Goal: Information Seeking & Learning: Learn about a topic

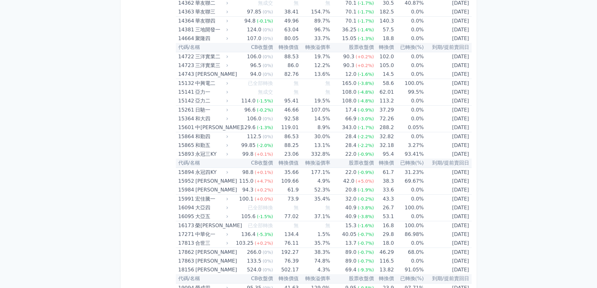
scroll to position [125, 0]
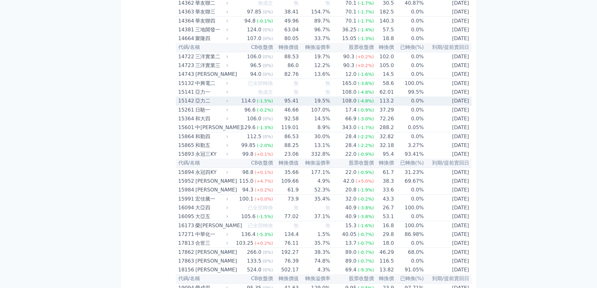
click at [279, 100] on td "95.41" at bounding box center [286, 101] width 26 height 9
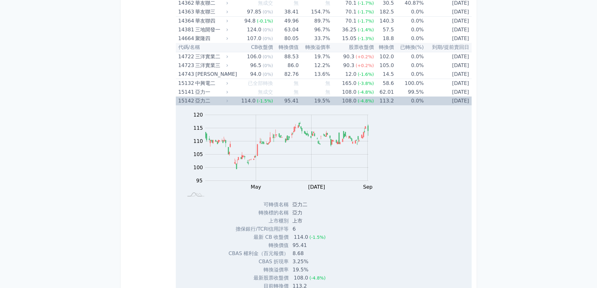
click at [279, 100] on td "95.41" at bounding box center [286, 101] width 26 height 9
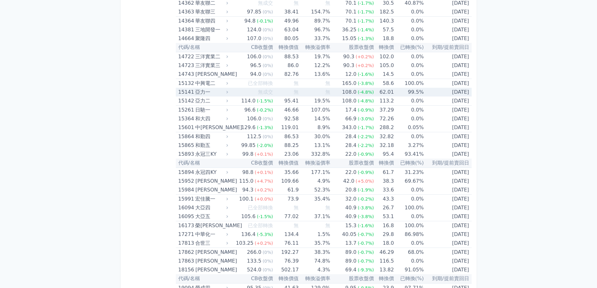
click at [218, 90] on div "亞力一" at bounding box center [210, 92] width 31 height 9
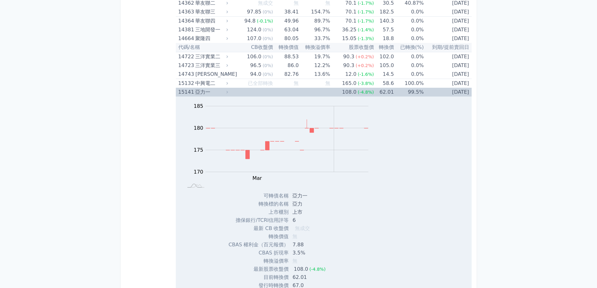
click at [218, 91] on div "亞力一" at bounding box center [210, 92] width 31 height 9
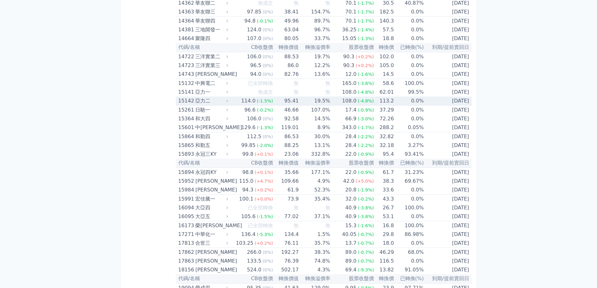
click at [259, 102] on span "(-1.5%)" at bounding box center [265, 100] width 16 height 5
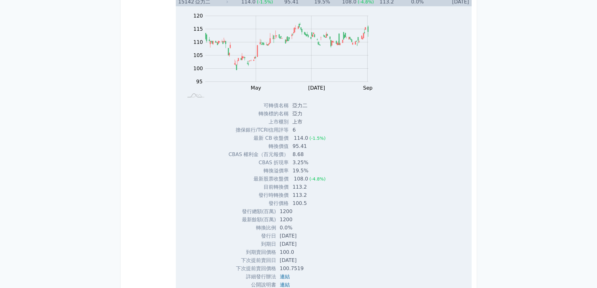
scroll to position [219, 0]
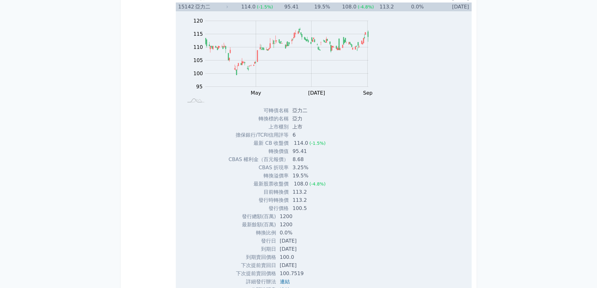
click at [244, 8] on div "114.0" at bounding box center [248, 7] width 17 height 9
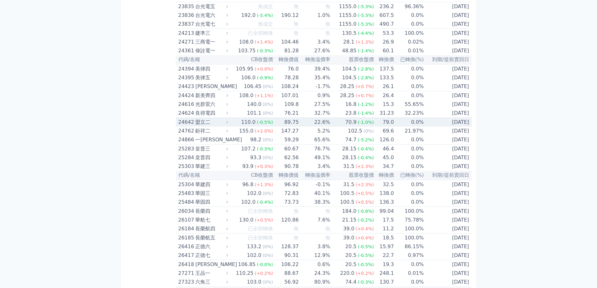
scroll to position [689, 0]
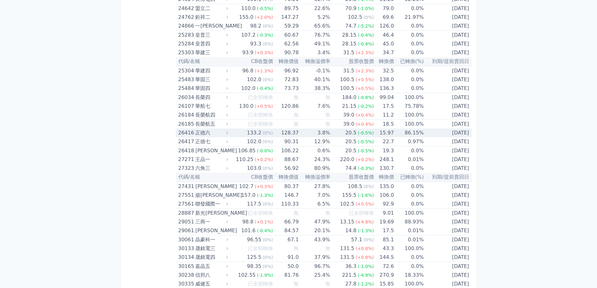
click at [307, 135] on td "3.8%" at bounding box center [314, 132] width 31 height 9
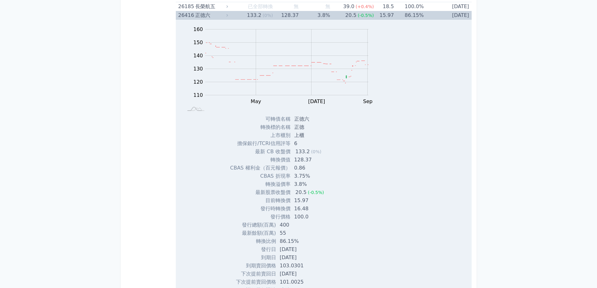
scroll to position [783, 0]
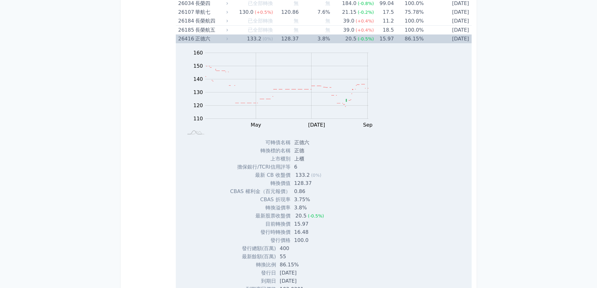
click at [316, 40] on td "3.8%" at bounding box center [314, 38] width 31 height 9
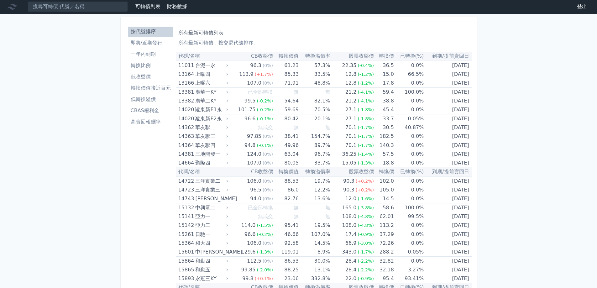
scroll to position [0, 0]
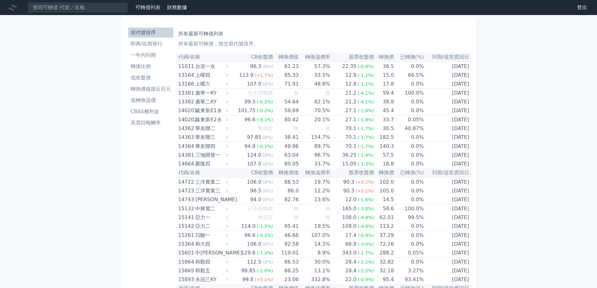
click at [155, 92] on li "轉換價值接近百元" at bounding box center [150, 89] width 45 height 8
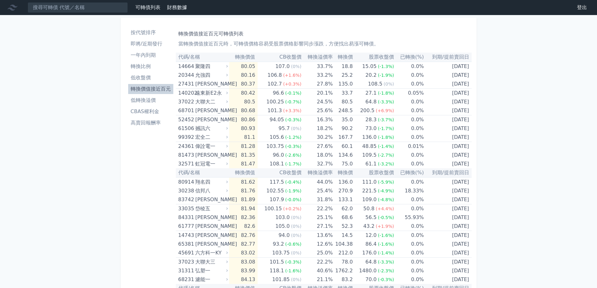
click at [144, 79] on li "低收盤價" at bounding box center [150, 78] width 45 height 8
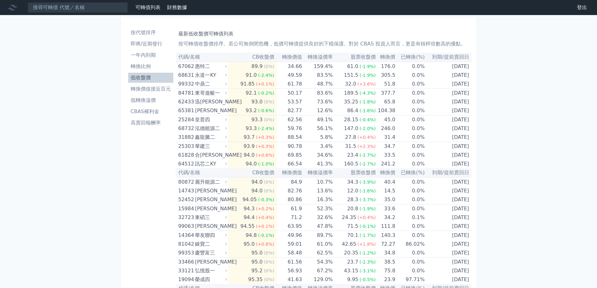
click at [145, 33] on li "按代號排序" at bounding box center [150, 33] width 45 height 8
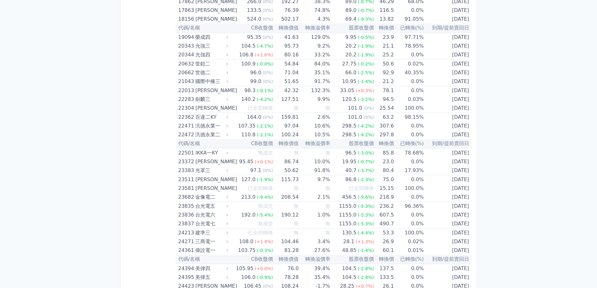
scroll to position [564, 0]
